Goal: Task Accomplishment & Management: Complete application form

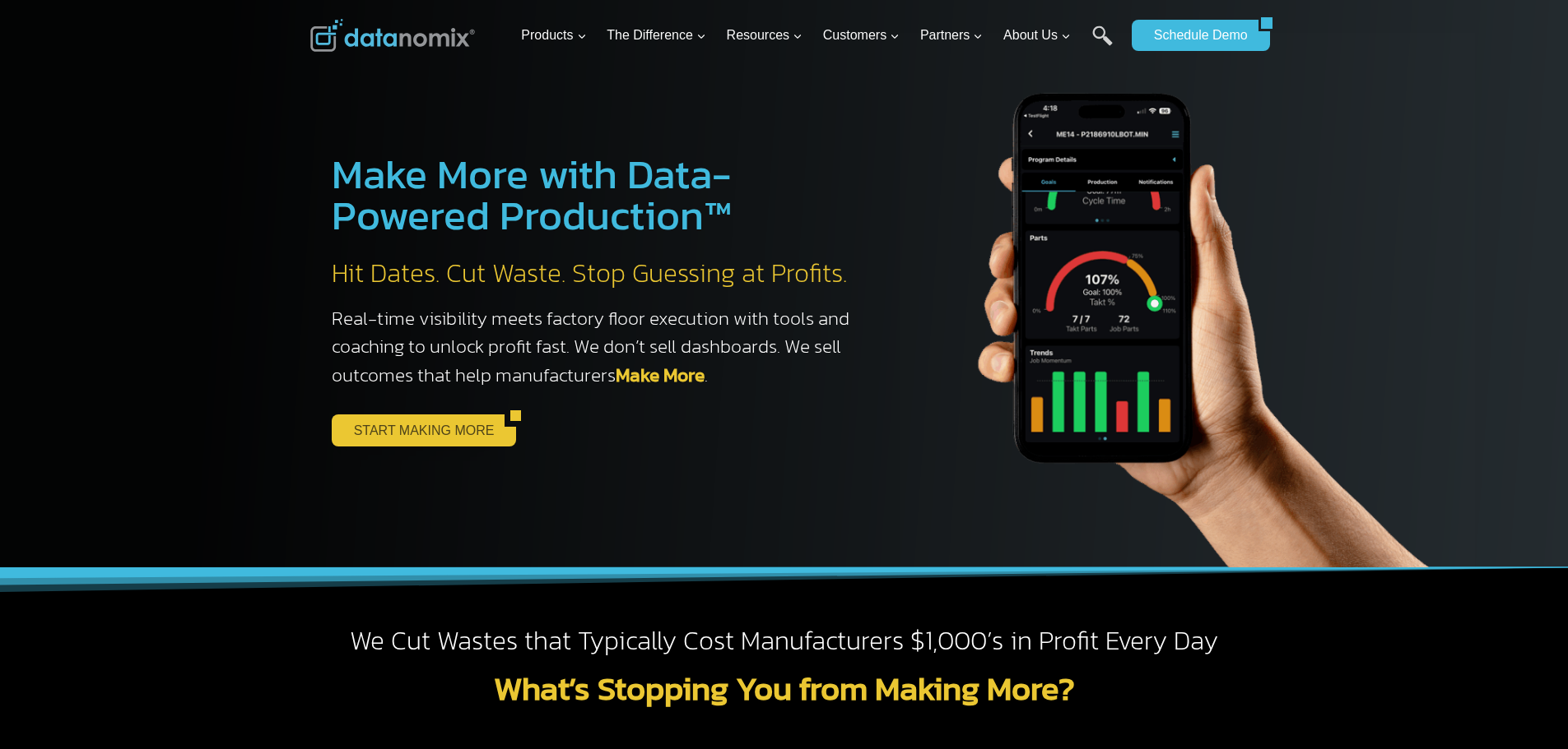
click at [442, 437] on link "START MAKING MORE" at bounding box center [418, 430] width 174 height 32
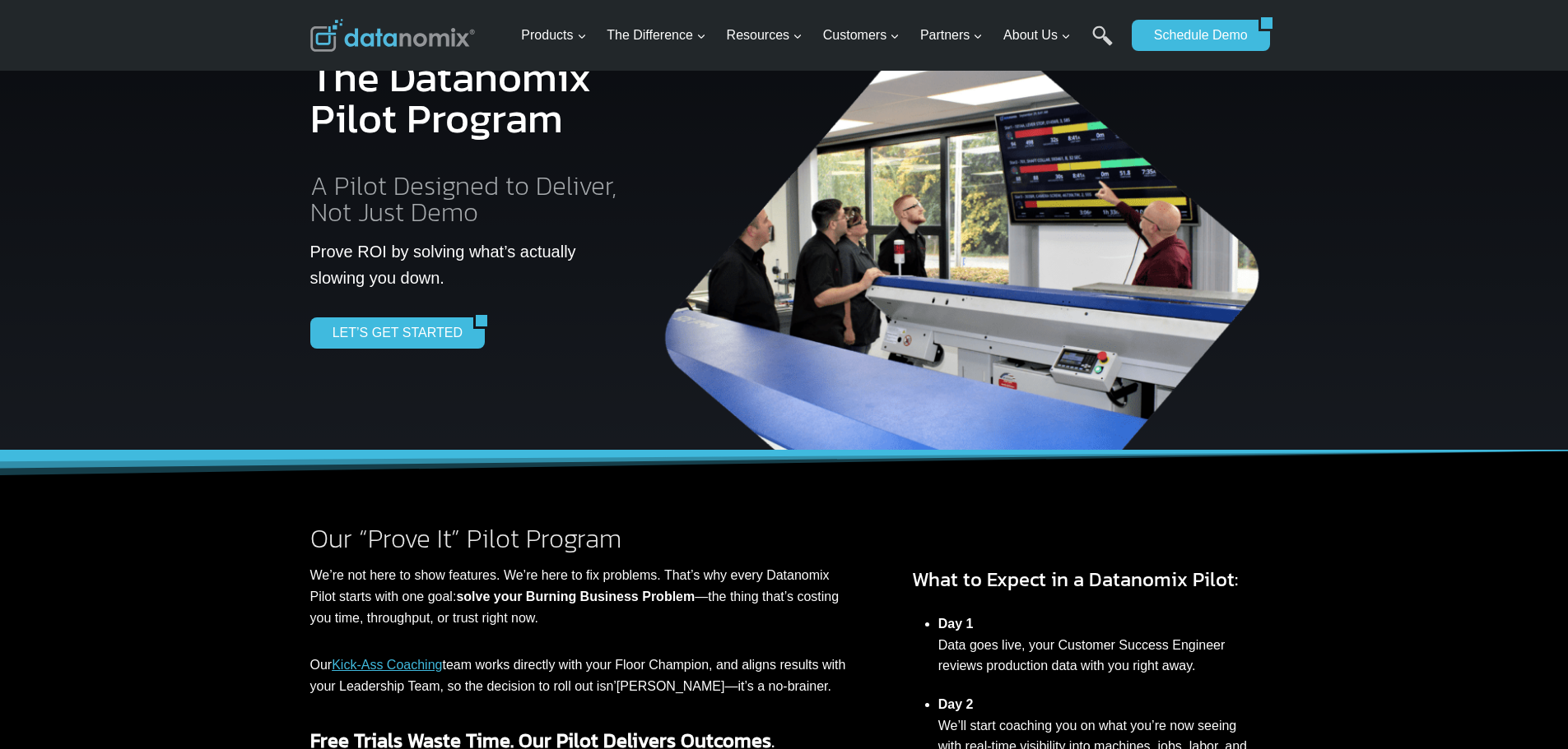
scroll to position [79, 0]
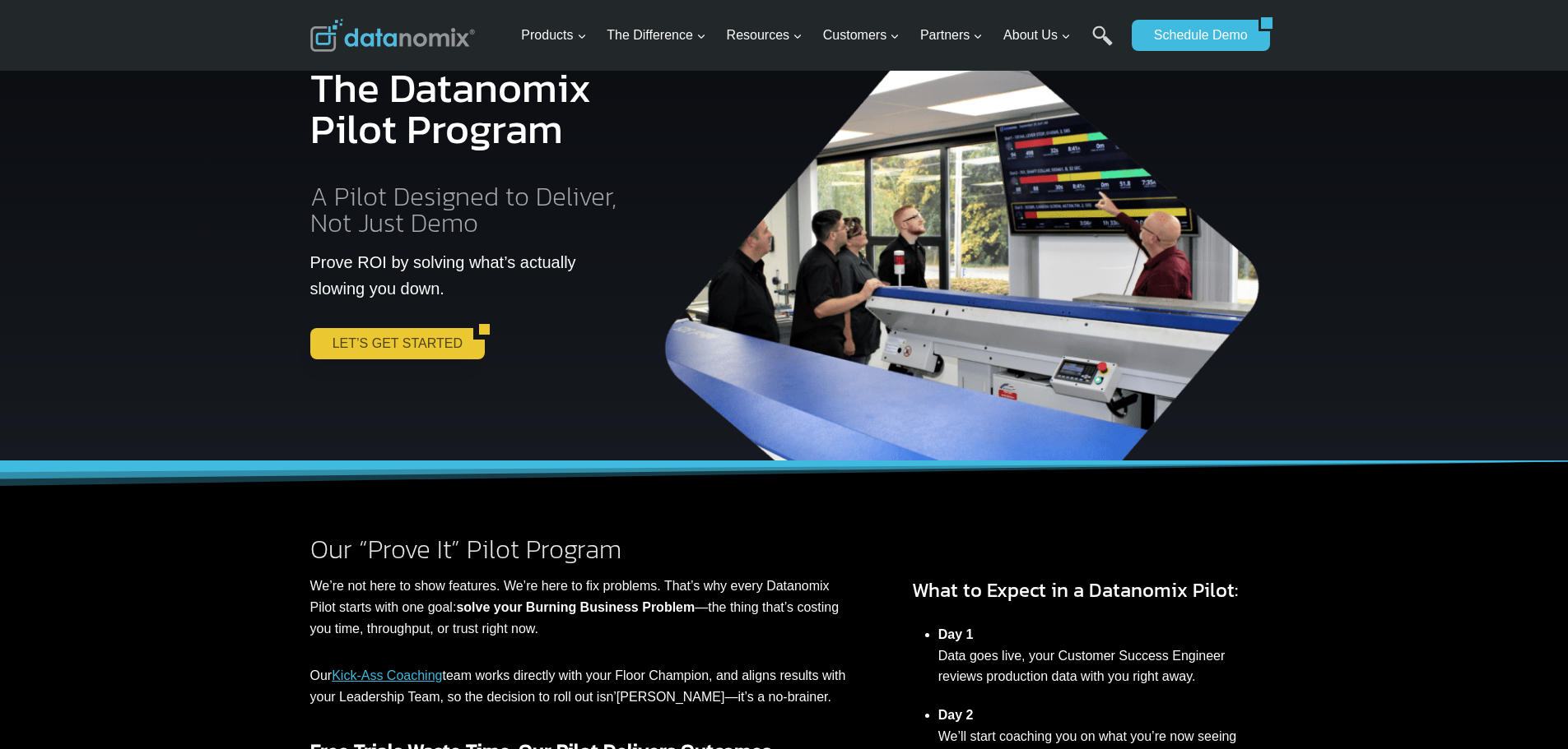
click at [395, 353] on link "LET’S GET STARTED" at bounding box center [392, 343] width 163 height 32
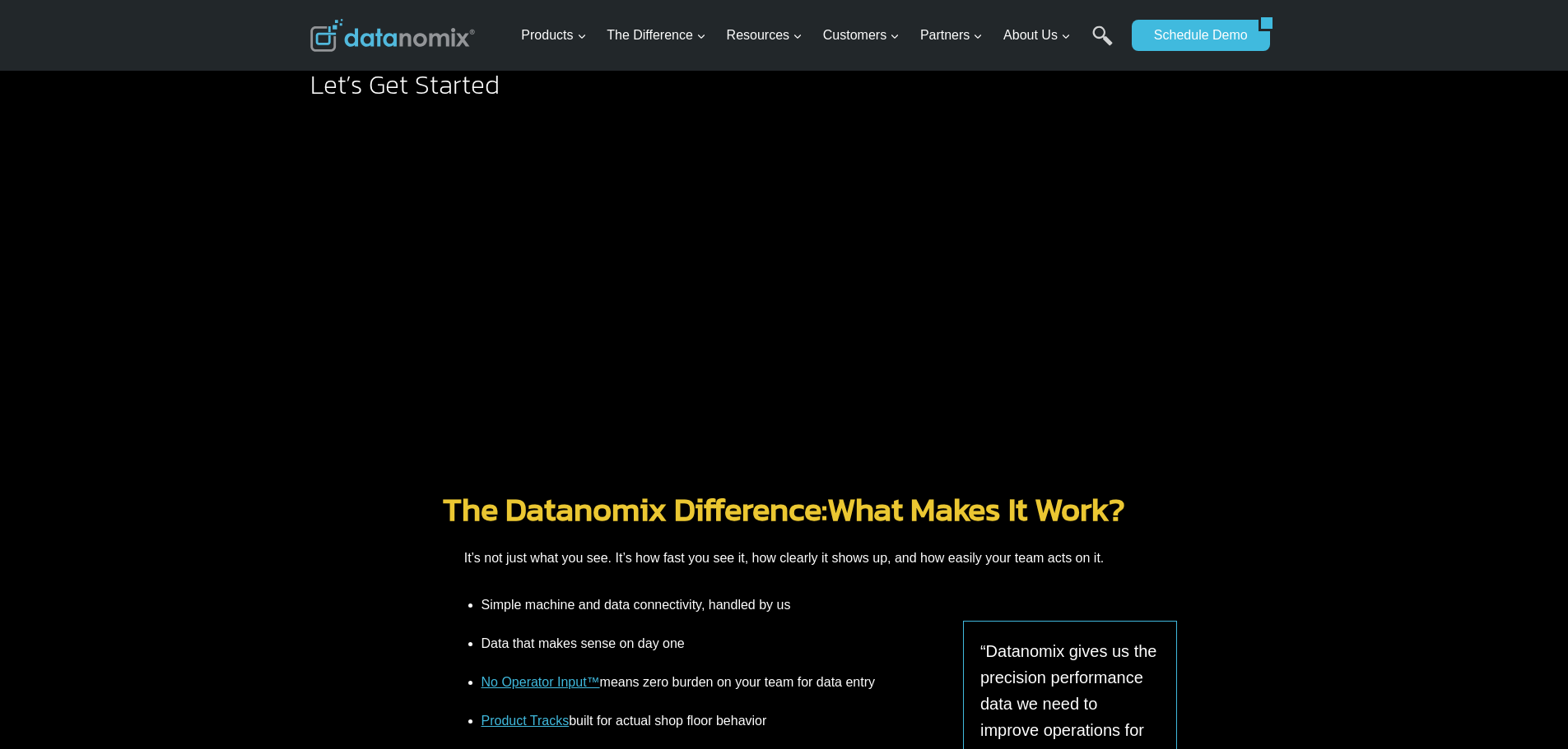
scroll to position [1716, 0]
